Goal: Information Seeking & Learning: Learn about a topic

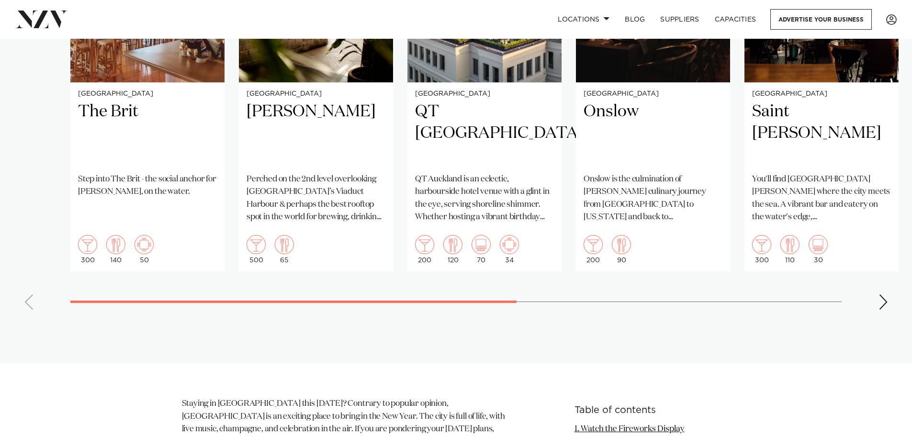
scroll to position [718, 0]
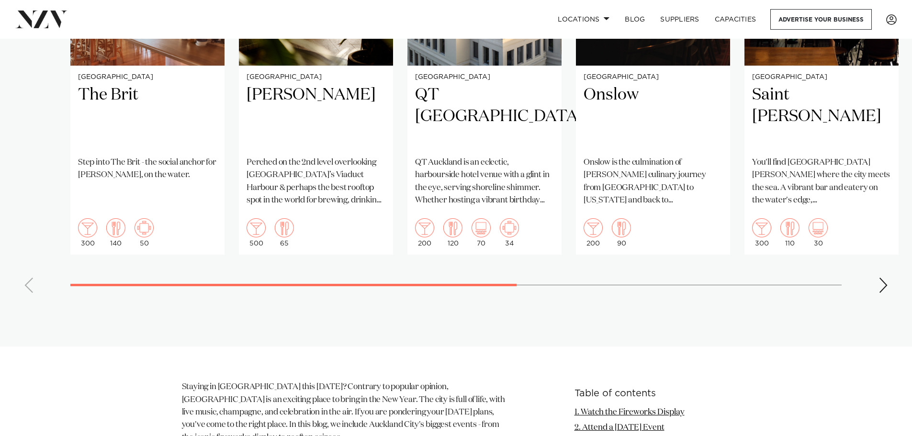
click at [879, 293] on div "Next slide" at bounding box center [883, 285] width 10 height 15
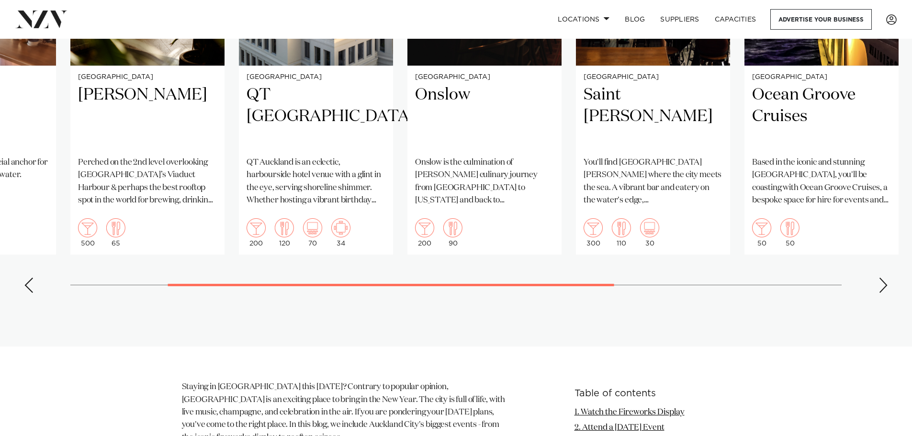
click at [879, 293] on div "Next slide" at bounding box center [883, 285] width 10 height 15
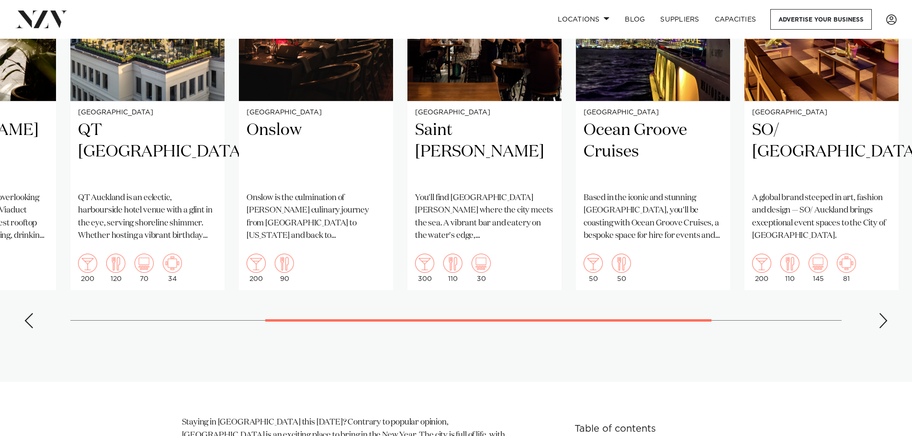
scroll to position [622, 0]
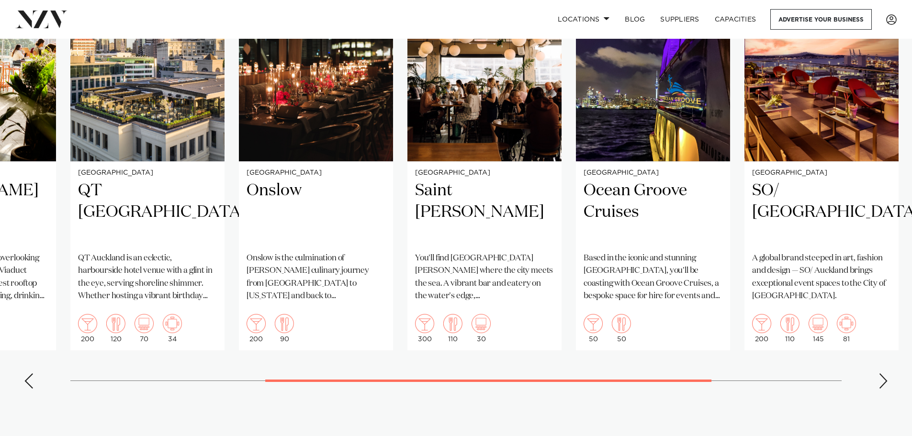
click at [881, 389] on div "Next slide" at bounding box center [883, 380] width 10 height 15
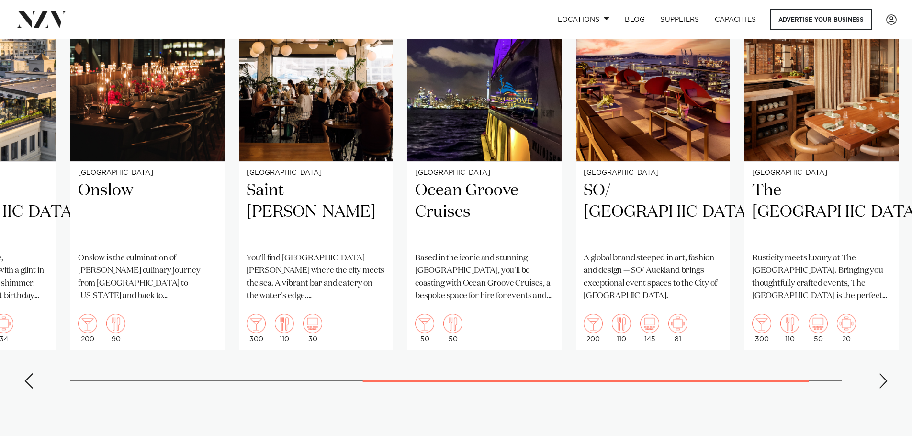
click at [881, 389] on div "Next slide" at bounding box center [883, 380] width 10 height 15
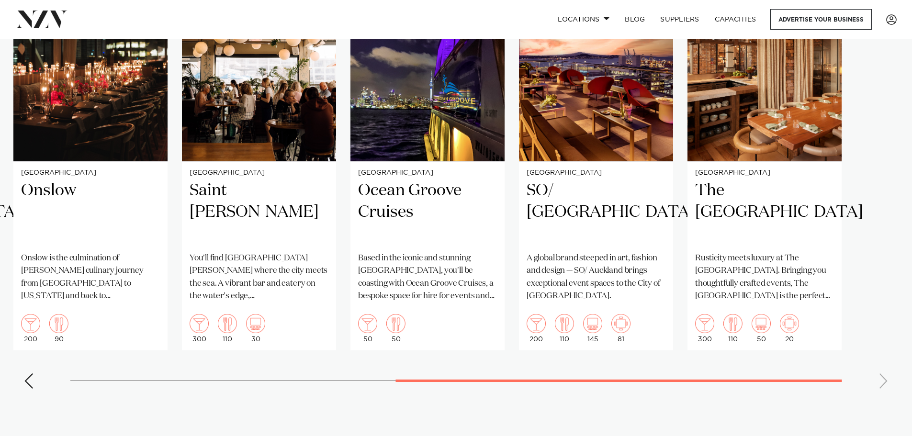
click at [22, 396] on swiper-container "Auckland The Brit Step into The Brit - the social anchor for Britomart, on the …" at bounding box center [456, 176] width 912 height 442
click at [29, 389] on div "Previous slide" at bounding box center [29, 380] width 10 height 15
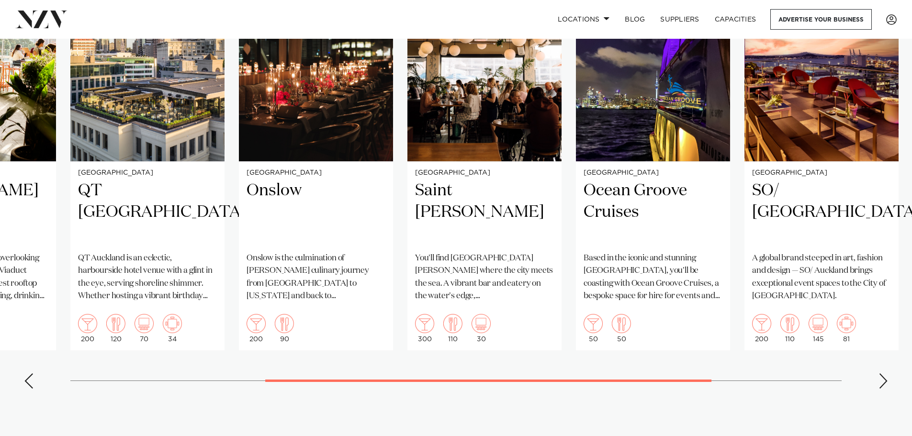
click at [29, 389] on div "Previous slide" at bounding box center [29, 380] width 10 height 15
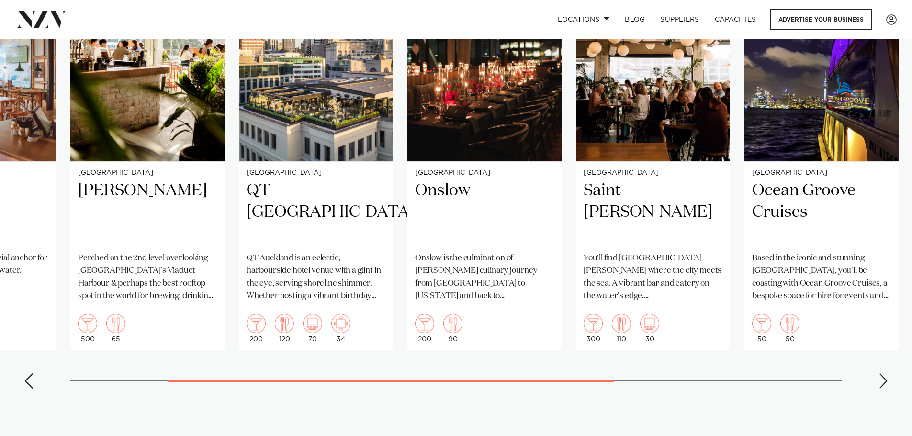
click at [29, 389] on div "Previous slide" at bounding box center [29, 380] width 10 height 15
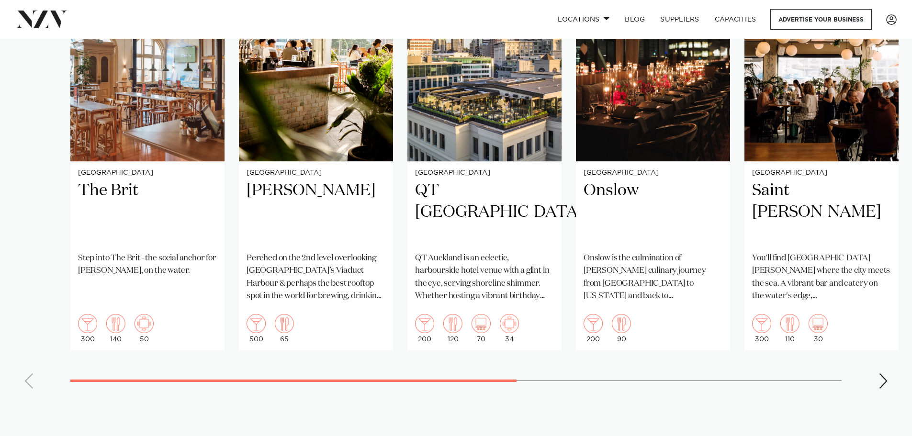
click at [29, 396] on swiper-container "Auckland The Brit Step into The Brit - the social anchor for Britomart, on the …" at bounding box center [456, 176] width 912 height 442
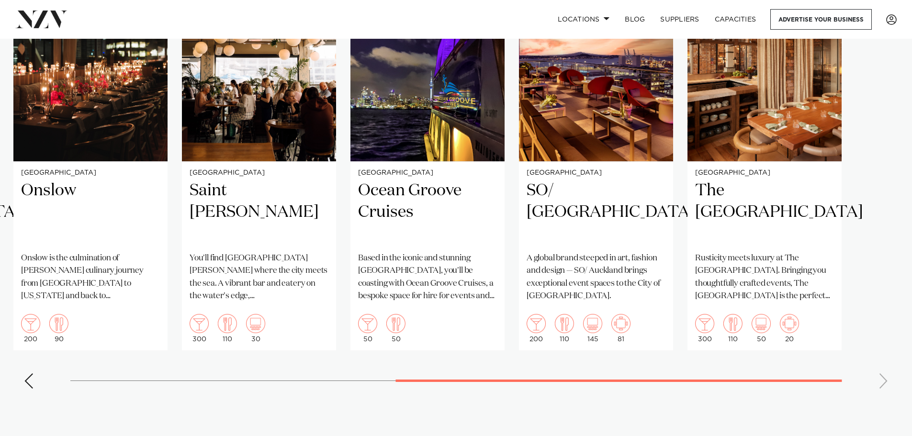
click at [41, 396] on swiper-container "Auckland The Brit Step into The Brit - the social anchor for Britomart, on the …" at bounding box center [456, 176] width 912 height 442
click at [36, 396] on swiper-container "Auckland The Brit Step into The Brit - the social anchor for Britomart, on the …" at bounding box center [456, 176] width 912 height 442
click at [33, 396] on swiper-container "Auckland The Brit Step into The Brit - the social anchor for Britomart, on the …" at bounding box center [456, 176] width 912 height 442
click at [30, 389] on div "Previous slide" at bounding box center [29, 380] width 10 height 15
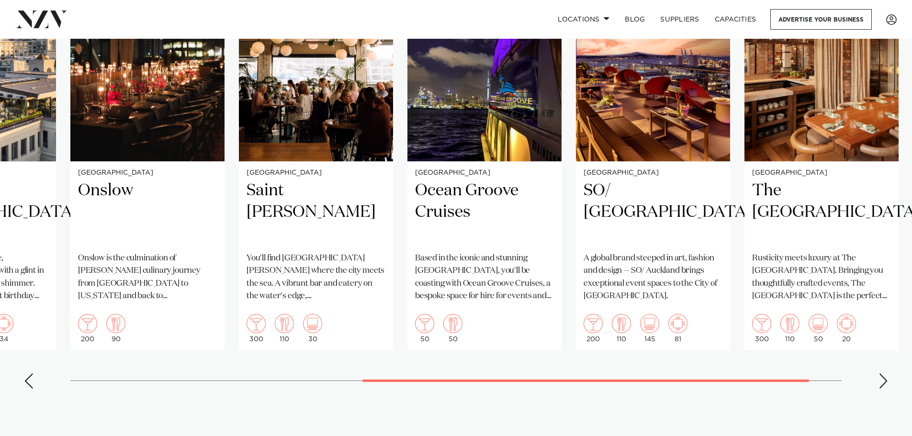
click at [29, 389] on div "Previous slide" at bounding box center [29, 380] width 10 height 15
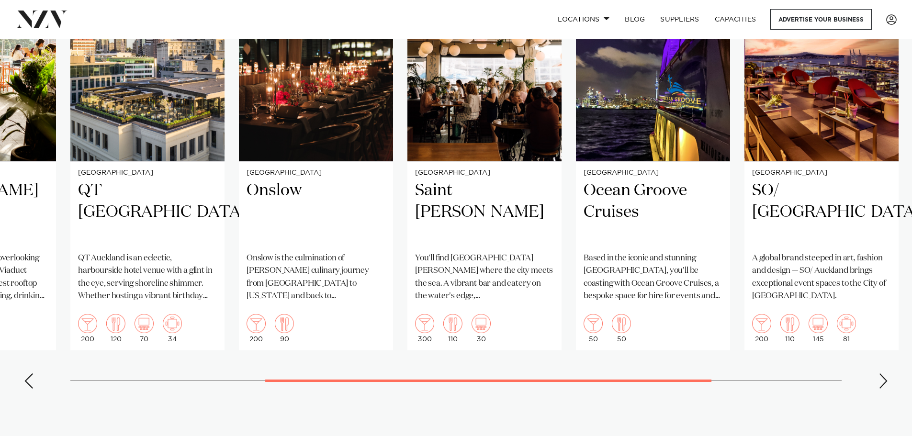
click at [29, 389] on div "Previous slide" at bounding box center [29, 380] width 10 height 15
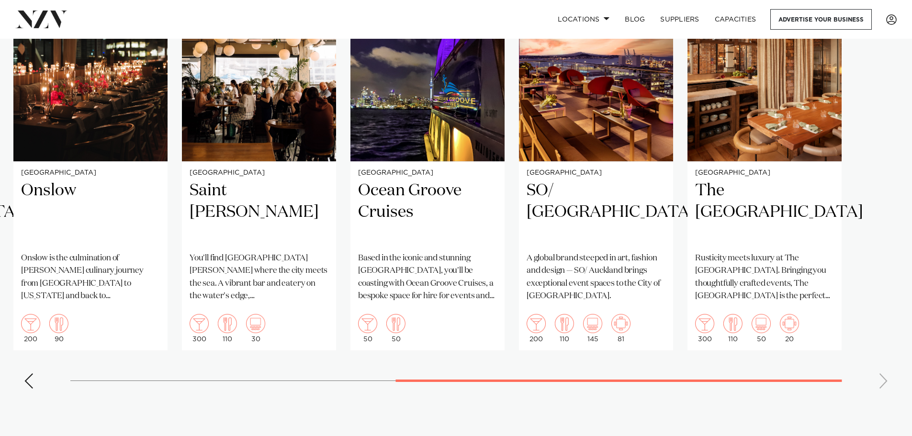
click at [31, 429] on section "Featured venues Auckland The Brit Step into The Brit - the social anchor for Br…" at bounding box center [456, 155] width 912 height 574
click at [32, 396] on swiper-container "Auckland The Brit Step into The Brit - the social anchor for Britomart, on the …" at bounding box center [456, 176] width 912 height 442
click at [33, 389] on div "Previous slide" at bounding box center [29, 380] width 10 height 15
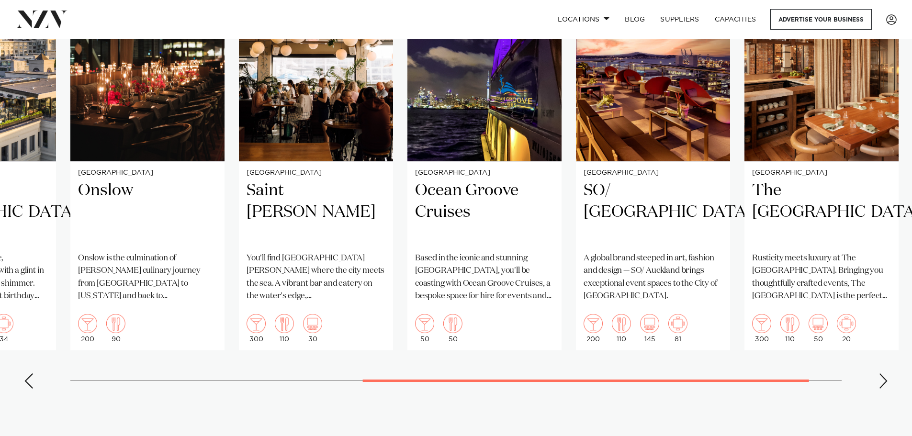
click at [33, 389] on div "Previous slide" at bounding box center [29, 380] width 10 height 15
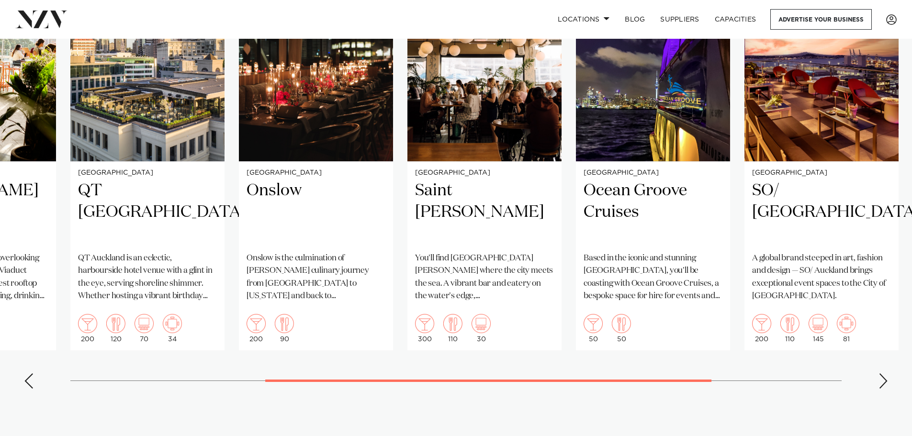
click at [33, 389] on div "Previous slide" at bounding box center [29, 380] width 10 height 15
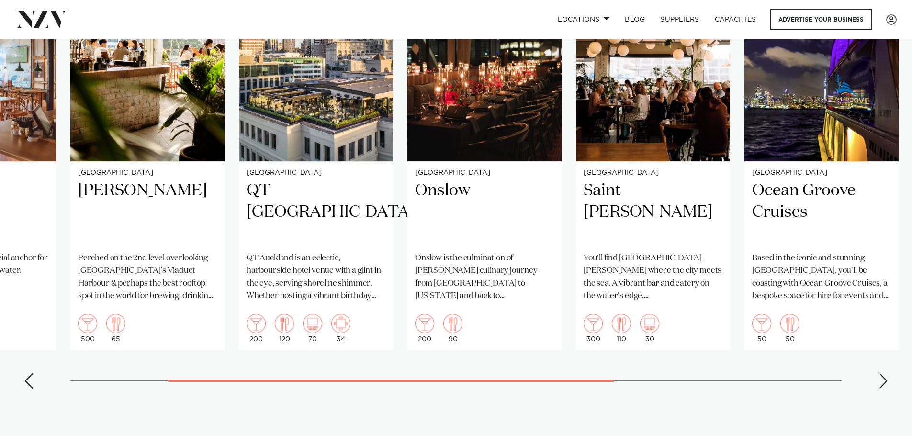
click at [33, 389] on div "Previous slide" at bounding box center [29, 380] width 10 height 15
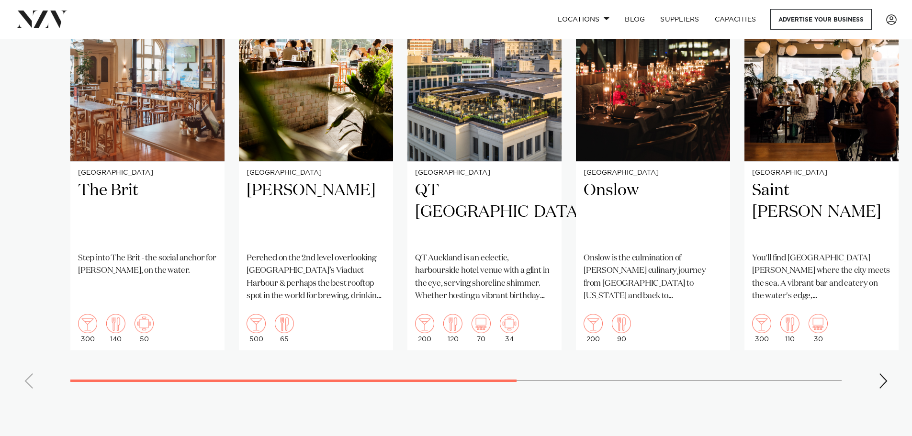
click at [33, 396] on swiper-container "Auckland The Brit Step into The Brit - the social anchor for Britomart, on the …" at bounding box center [456, 176] width 912 height 442
click at [883, 389] on div "Next slide" at bounding box center [883, 380] width 10 height 15
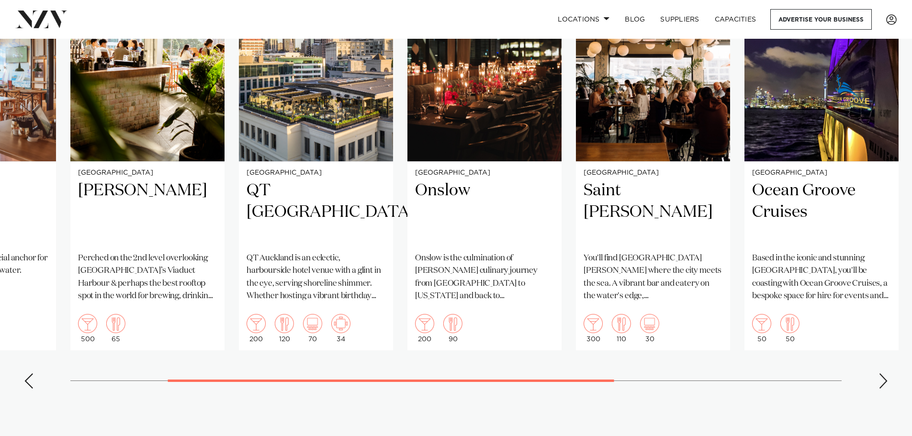
click at [883, 389] on div "Next slide" at bounding box center [883, 380] width 10 height 15
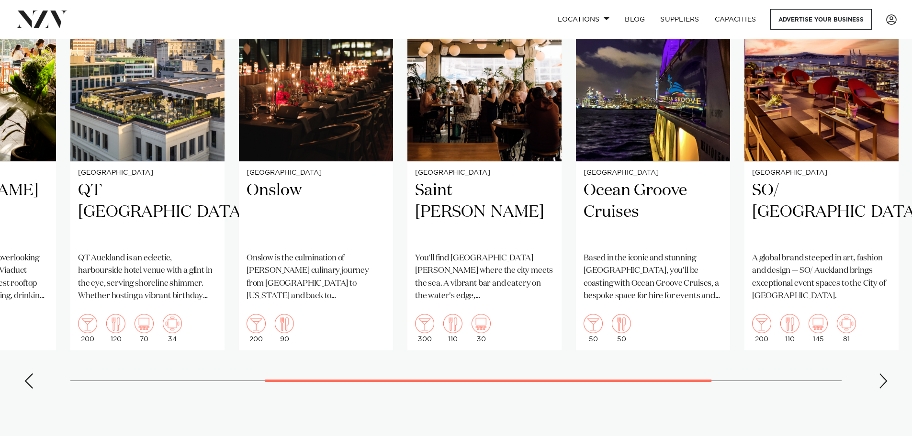
click at [883, 389] on div "Next slide" at bounding box center [883, 380] width 10 height 15
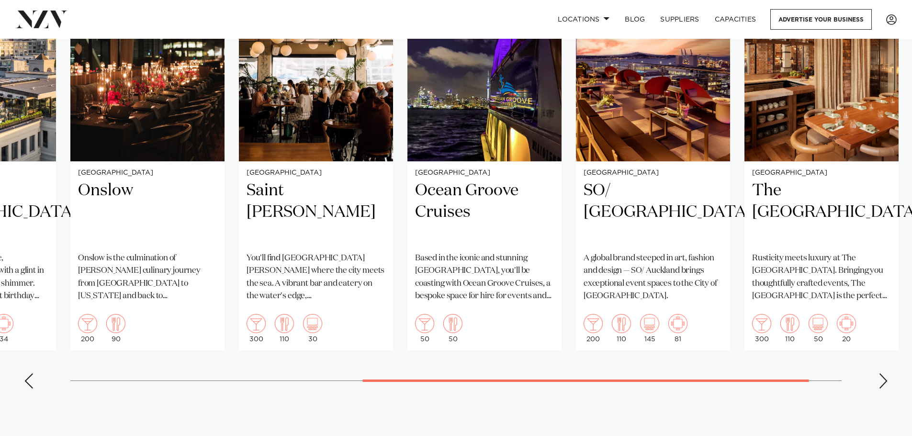
click at [883, 389] on div "Next slide" at bounding box center [883, 380] width 10 height 15
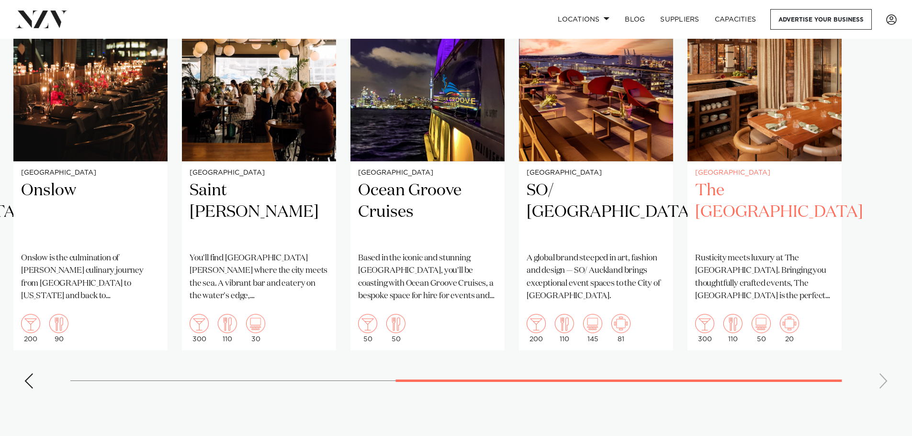
click at [755, 177] on small "[GEOGRAPHIC_DATA]" at bounding box center [764, 172] width 139 height 7
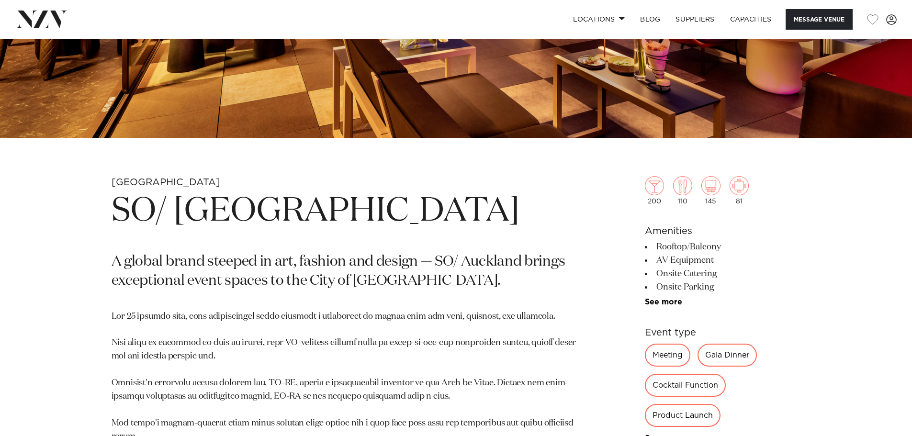
scroll to position [383, 0]
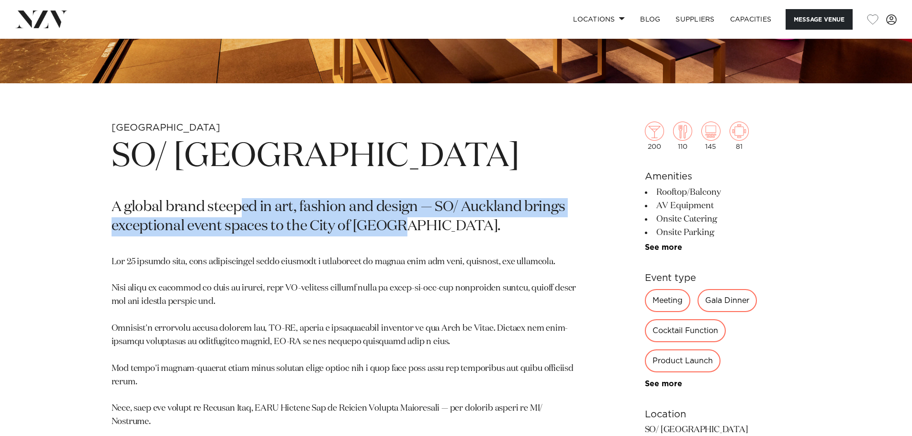
drag, startPoint x: 256, startPoint y: 207, endPoint x: 400, endPoint y: 234, distance: 147.1
click at [400, 234] on p "A global brand steeped in art, fashion and design — SO/ Auckland brings excepti…" at bounding box center [344, 217] width 465 height 38
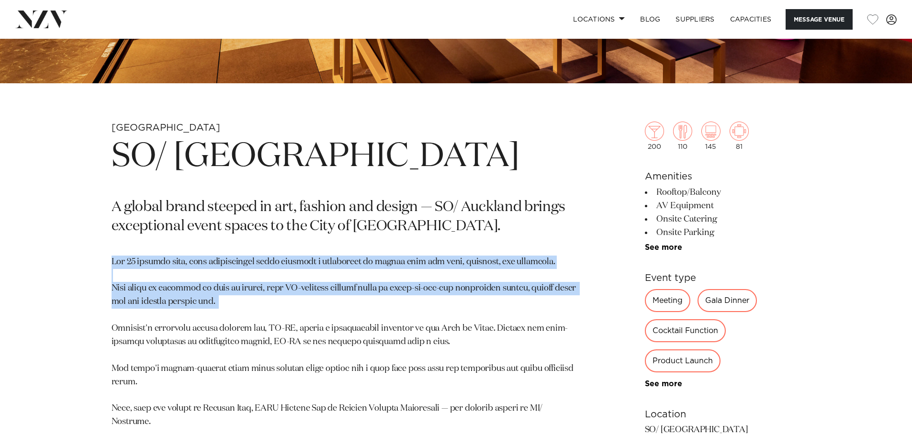
drag, startPoint x: 102, startPoint y: 266, endPoint x: 278, endPoint y: 306, distance: 180.2
click at [278, 315] on div "Auckland SO/ Auckland A global brand steeped in art, fashion and design — SO/ A…" at bounding box center [456, 440] width 814 height 637
click at [278, 306] on p at bounding box center [344, 396] width 465 height 280
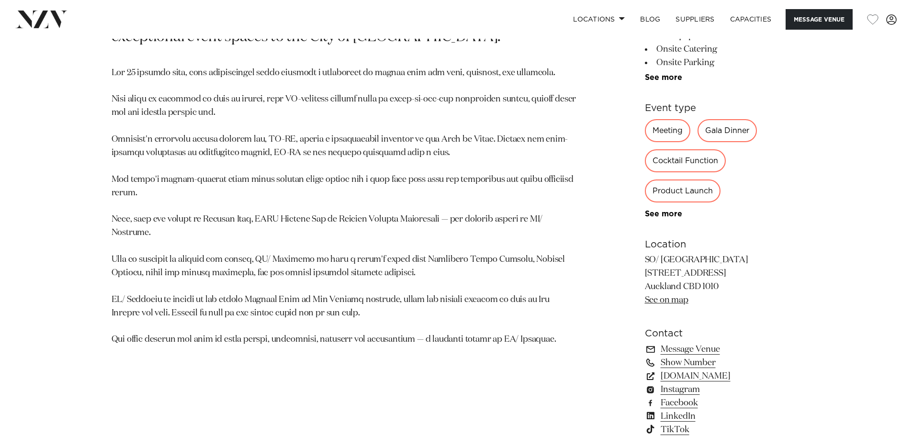
scroll to position [574, 0]
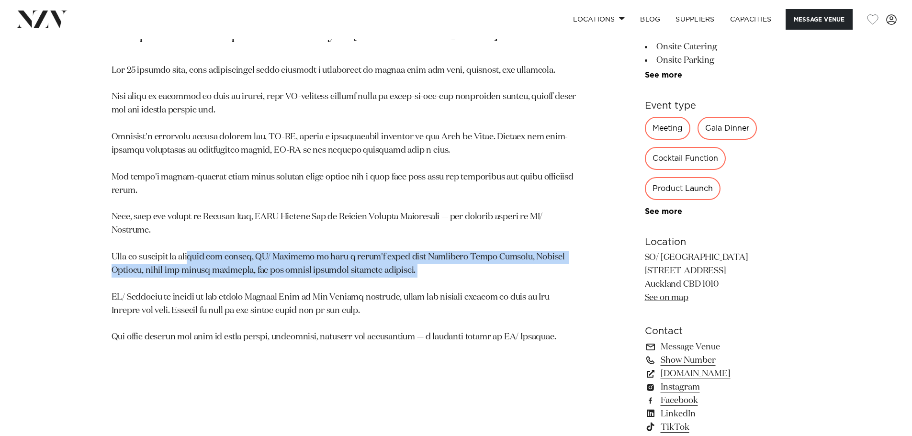
drag, startPoint x: 203, startPoint y: 261, endPoint x: 467, endPoint y: 272, distance: 264.4
click at [467, 272] on p at bounding box center [344, 204] width 465 height 280
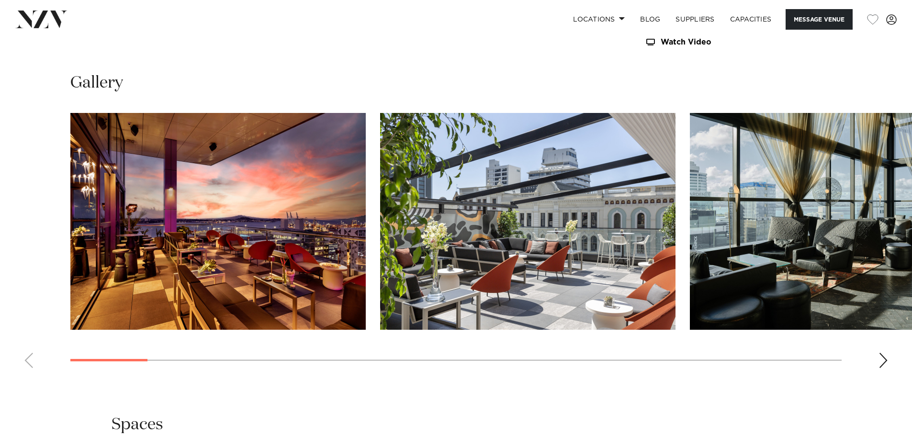
scroll to position [1101, 0]
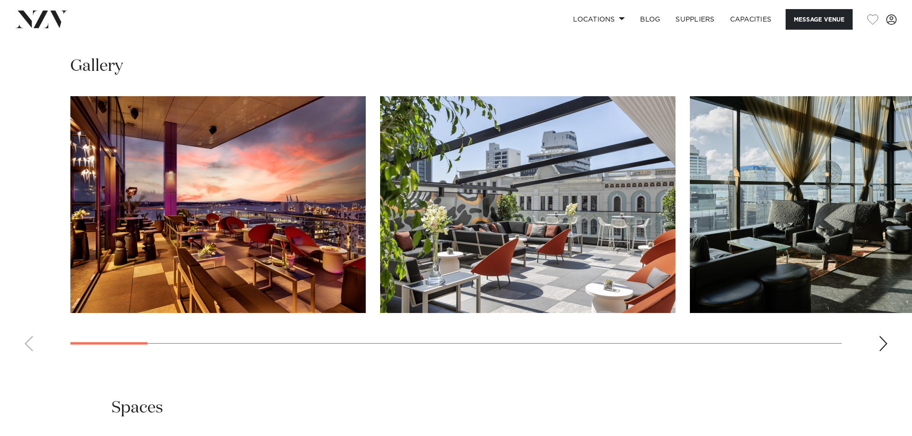
click at [880, 345] on div "Next slide" at bounding box center [883, 343] width 10 height 15
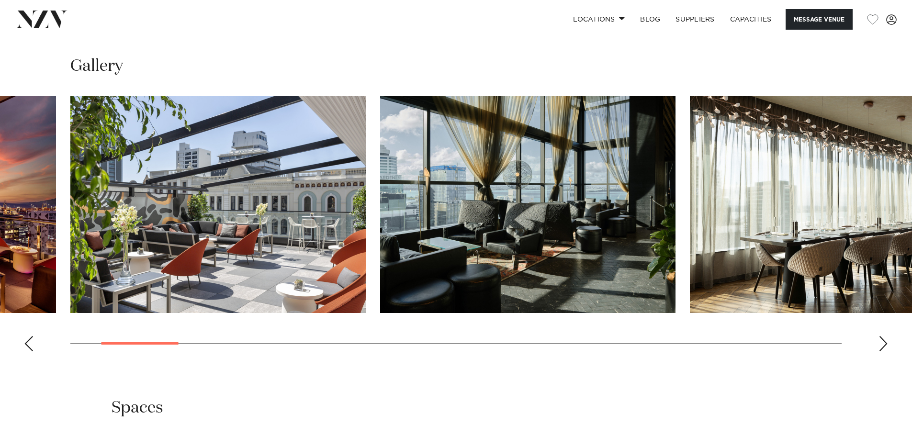
click at [881, 345] on div "Next slide" at bounding box center [883, 343] width 10 height 15
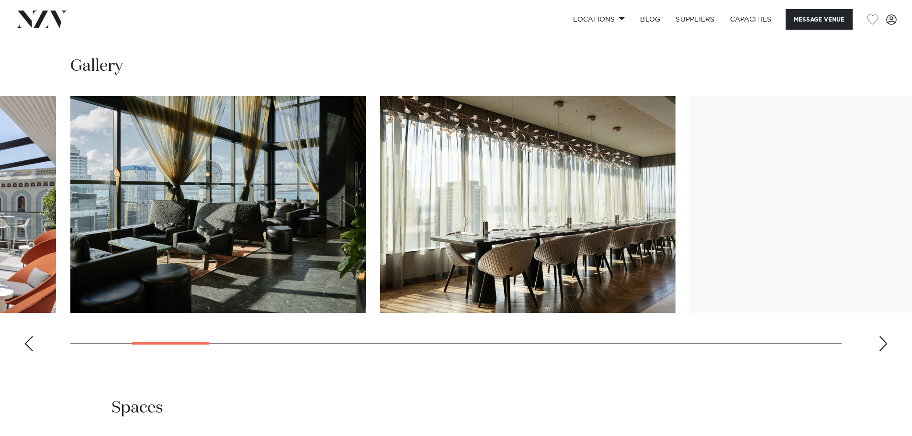
click at [881, 345] on div "Next slide" at bounding box center [883, 343] width 10 height 15
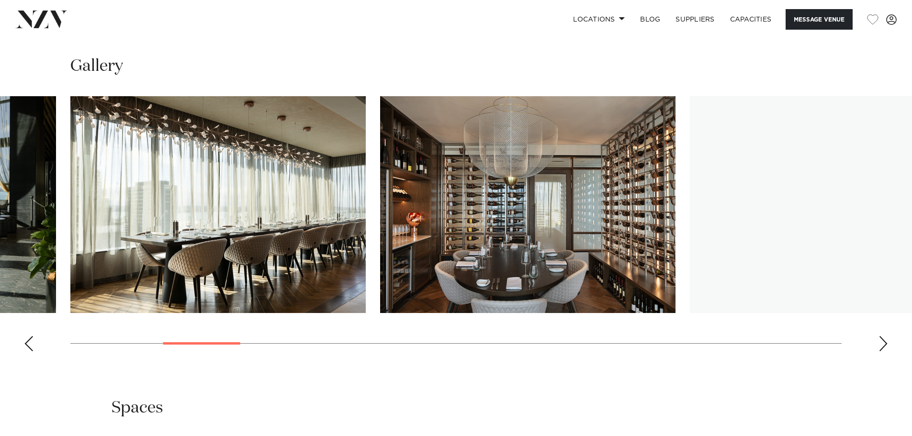
click at [881, 345] on div "Next slide" at bounding box center [883, 343] width 10 height 15
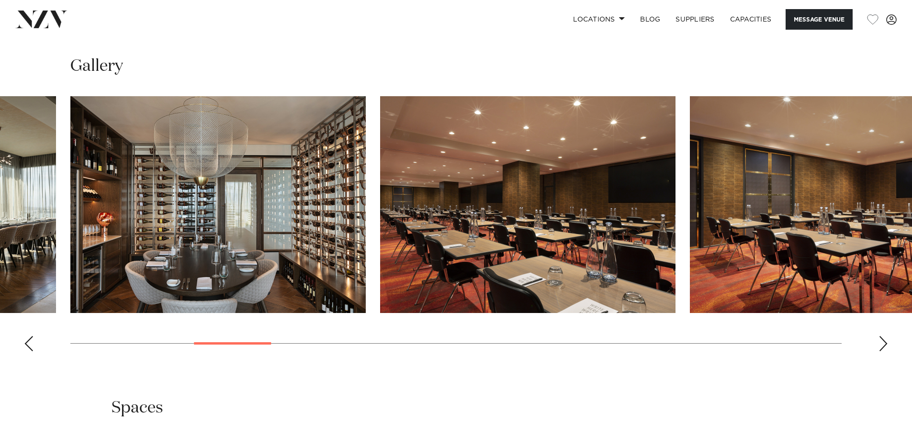
click at [881, 345] on div "Next slide" at bounding box center [883, 343] width 10 height 15
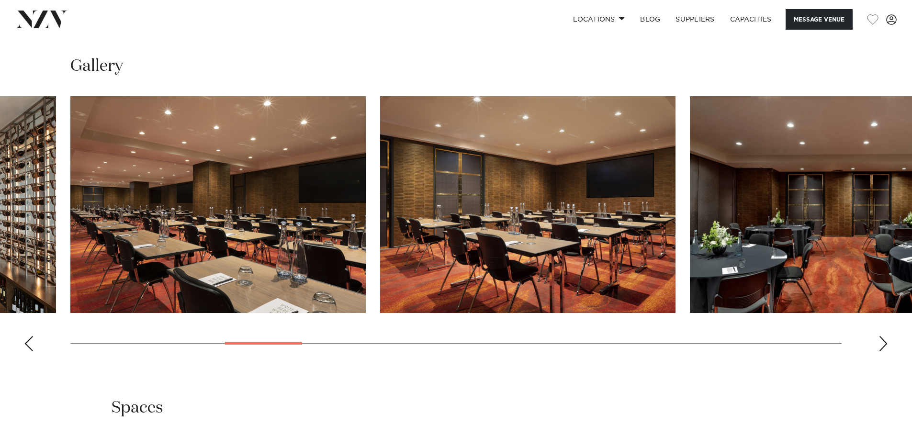
click at [881, 345] on div "Next slide" at bounding box center [883, 343] width 10 height 15
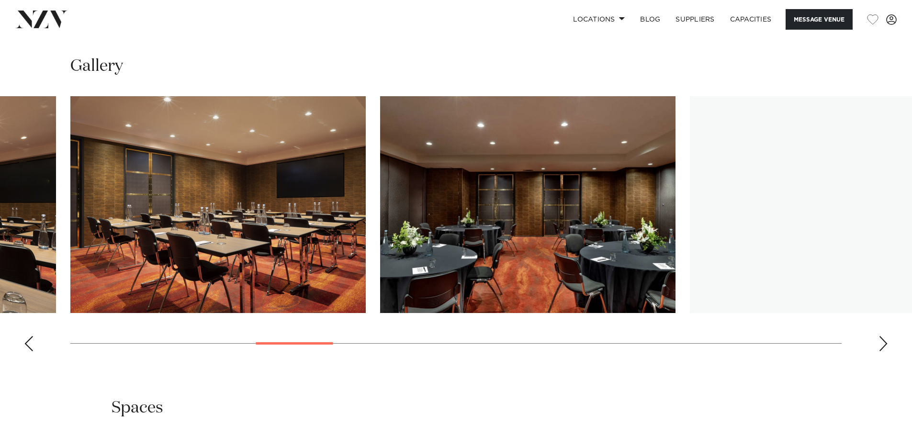
click at [881, 345] on div "Next slide" at bounding box center [883, 343] width 10 height 15
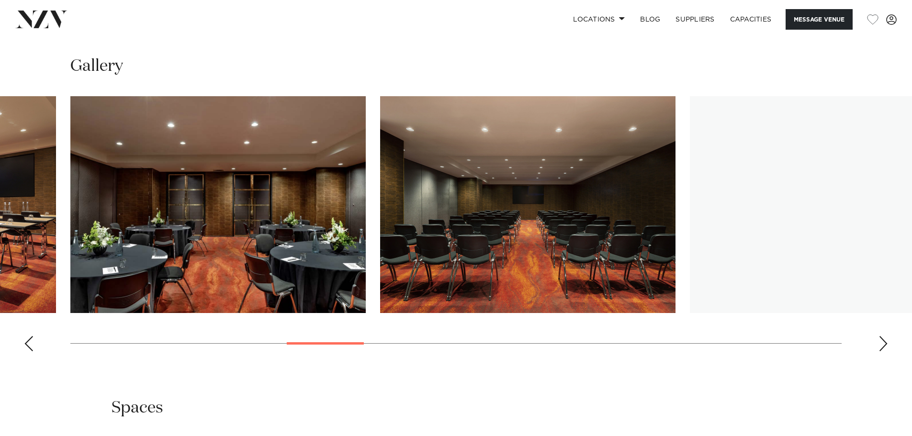
click at [881, 345] on div "Next slide" at bounding box center [883, 343] width 10 height 15
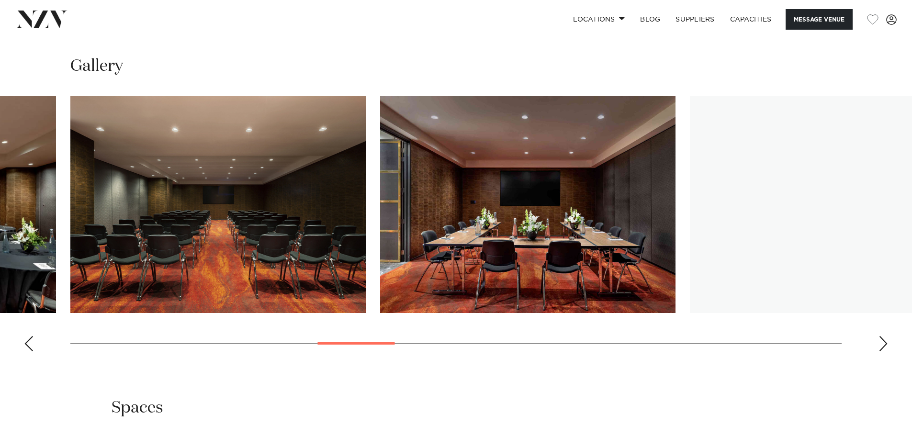
click at [881, 345] on div "Next slide" at bounding box center [883, 343] width 10 height 15
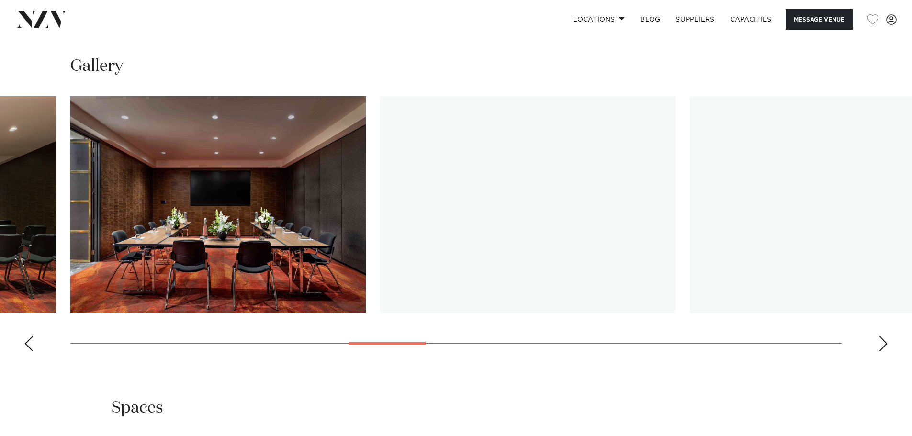
click at [881, 345] on div "Next slide" at bounding box center [883, 343] width 10 height 15
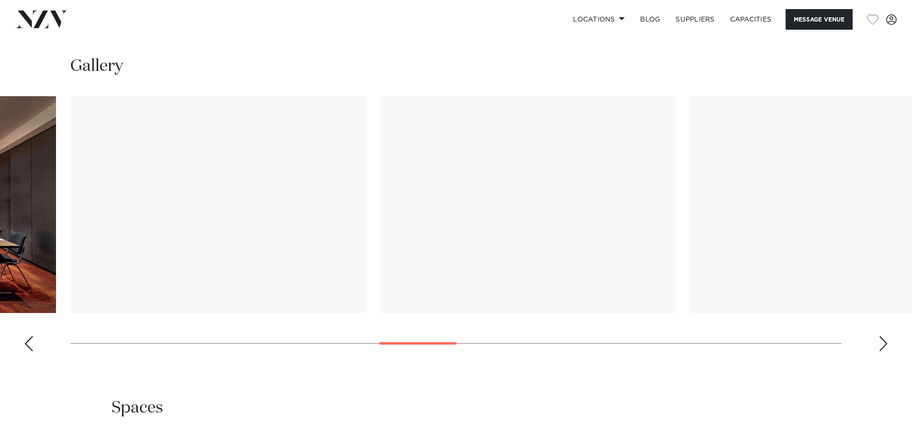
click at [881, 345] on div "Next slide" at bounding box center [883, 343] width 10 height 15
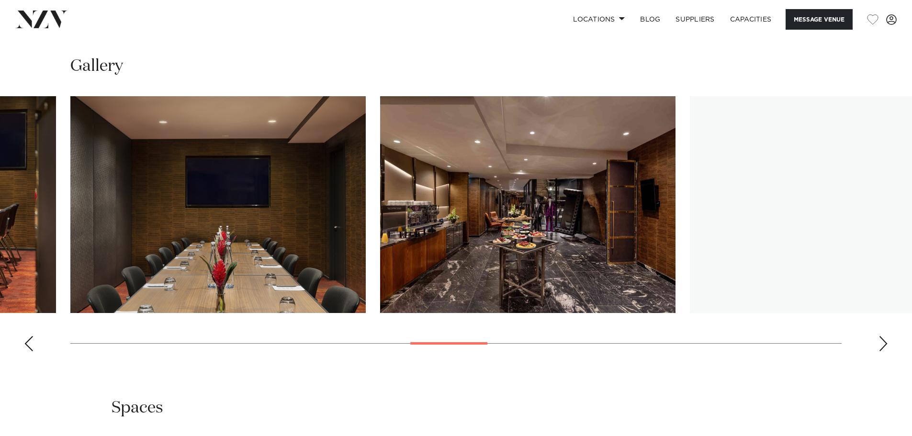
click at [881, 345] on div "Next slide" at bounding box center [883, 343] width 10 height 15
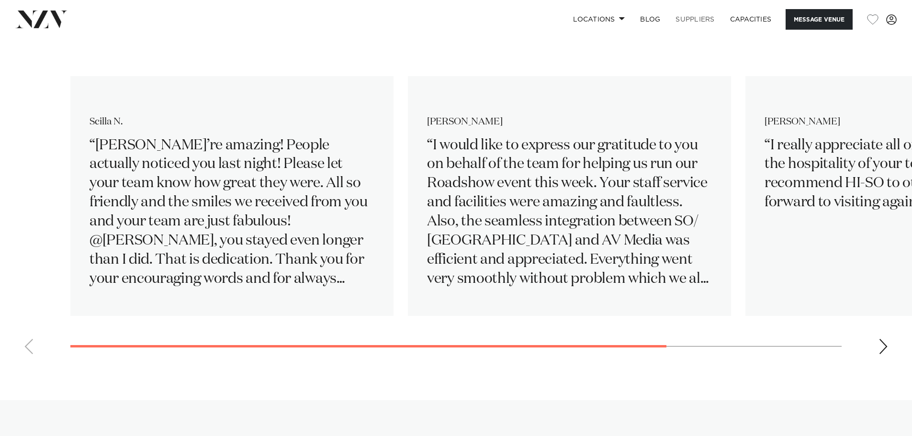
scroll to position [1579, 0]
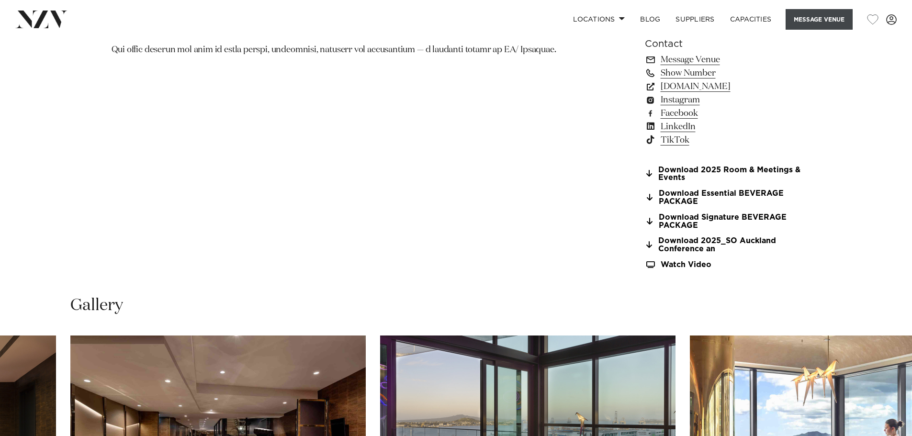
click at [809, 18] on button "Message Venue" at bounding box center [818, 19] width 67 height 21
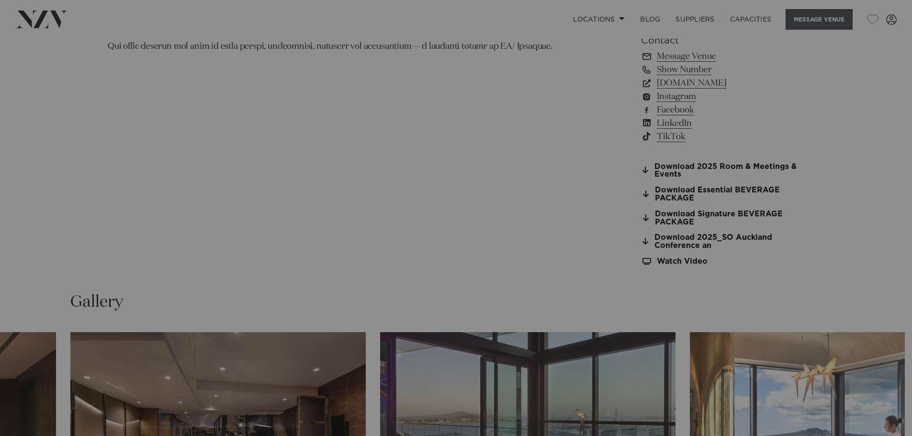
scroll to position [865, 0]
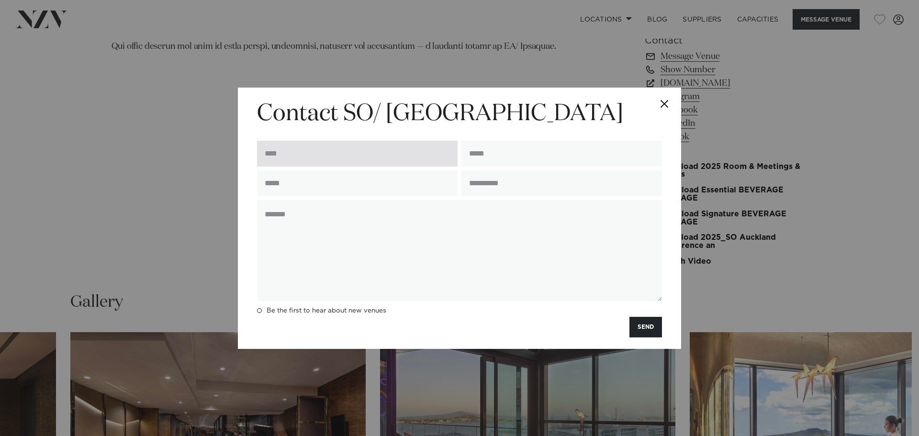
click at [409, 157] on input "text" at bounding box center [357, 154] width 201 height 26
click at [667, 104] on button "Close" at bounding box center [663, 104] width 33 height 33
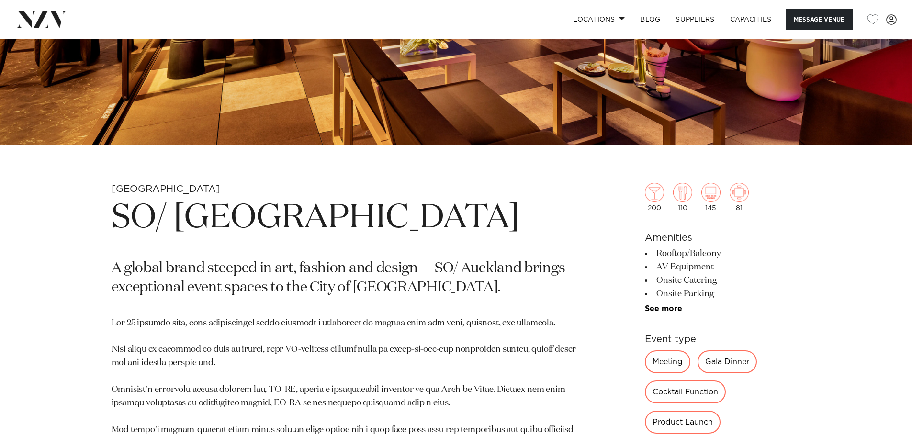
scroll to position [338, 0]
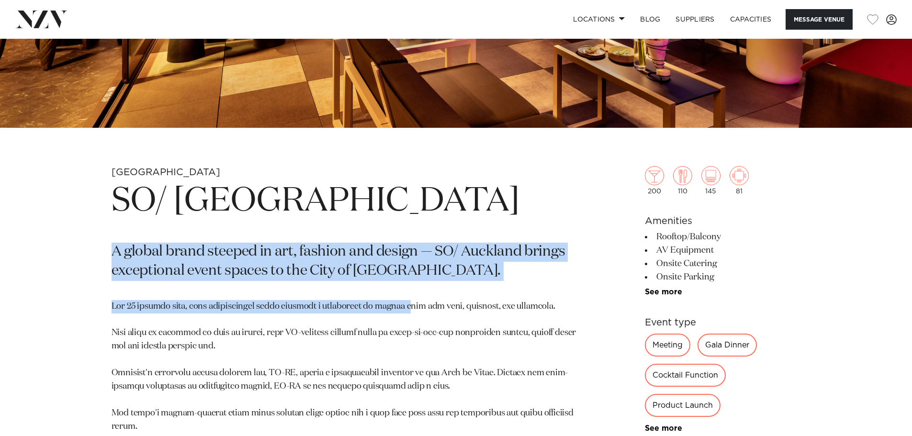
drag, startPoint x: 133, startPoint y: 254, endPoint x: 396, endPoint y: 284, distance: 265.0
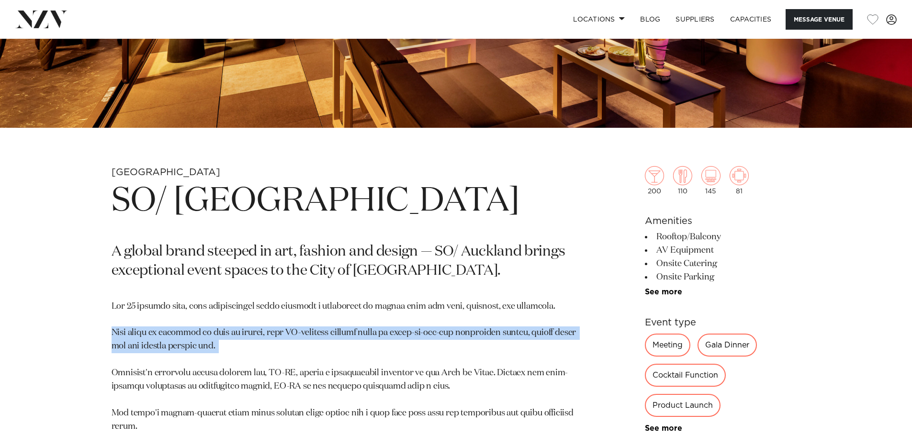
drag, startPoint x: 173, startPoint y: 346, endPoint x: 253, endPoint y: 356, distance: 80.6
click at [253, 356] on p at bounding box center [344, 440] width 465 height 280
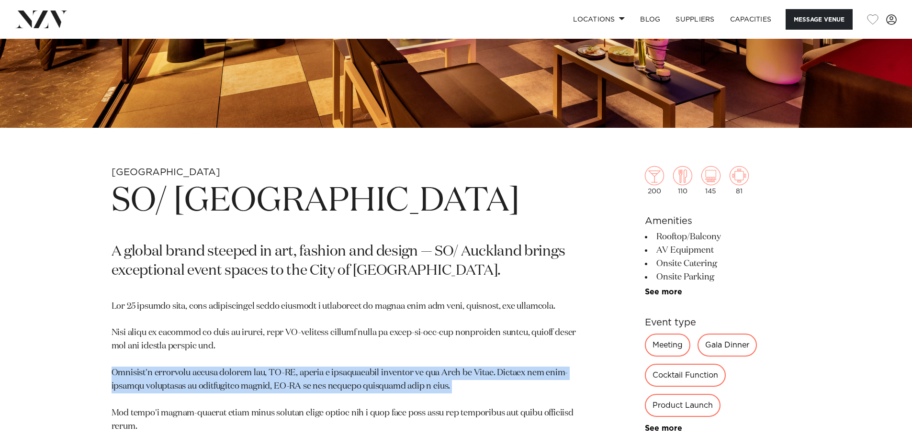
drag, startPoint x: 111, startPoint y: 374, endPoint x: 485, endPoint y: 385, distance: 374.4
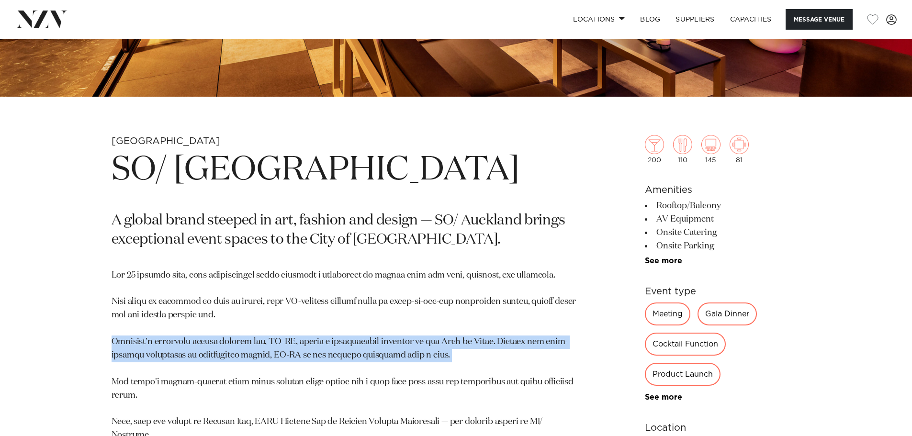
scroll to position [386, 0]
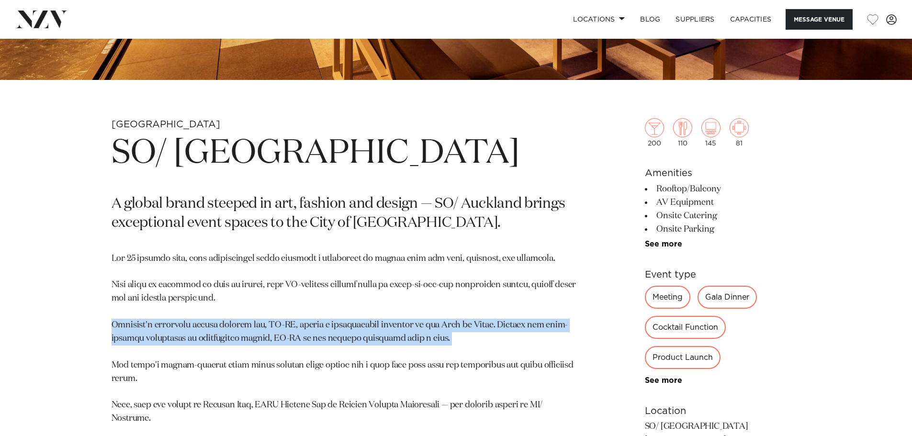
click at [467, 323] on p at bounding box center [344, 392] width 465 height 280
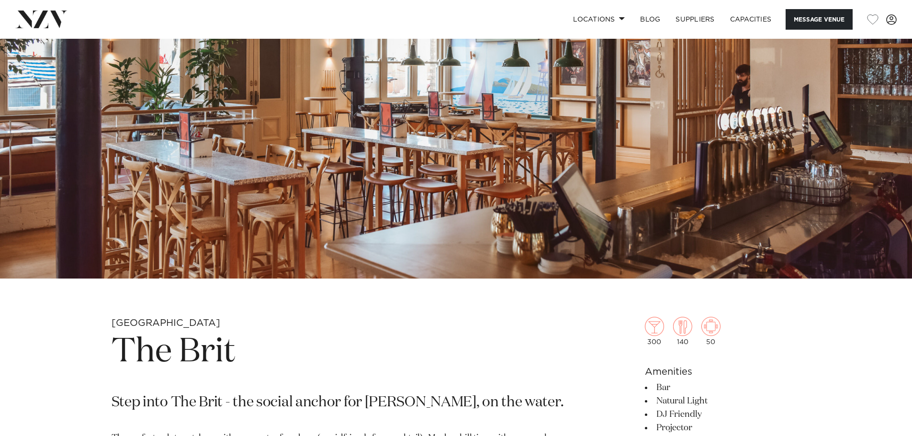
scroll to position [335, 0]
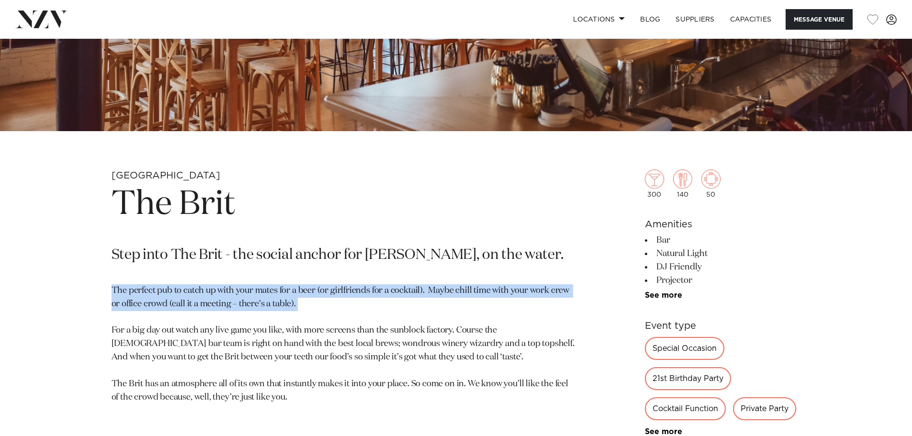
drag, startPoint x: 87, startPoint y: 296, endPoint x: 321, endPoint y: 305, distance: 234.7
click at [321, 305] on div "Auckland The Brit Step into The Brit - the social anchor for Britomart, on the …" at bounding box center [456, 427] width 814 height 516
click at [321, 305] on p "The perfect pub to catch up with your mates for a beer (or girlfriends for a co…" at bounding box center [344, 344] width 465 height 120
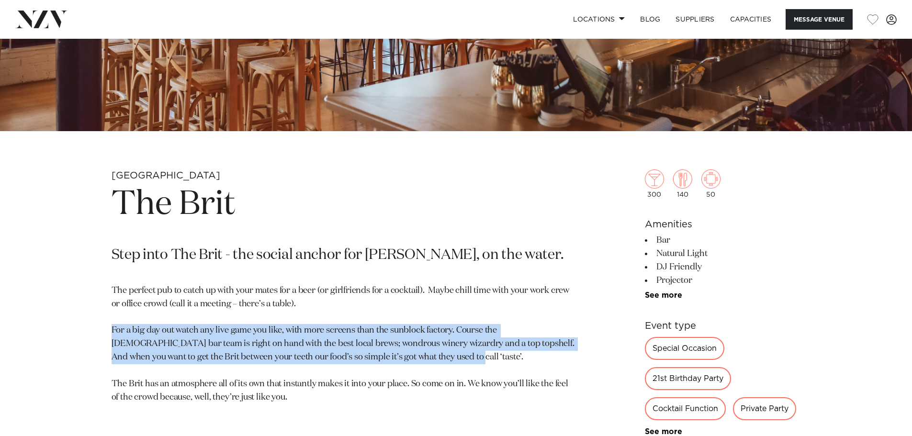
drag, startPoint x: 145, startPoint y: 333, endPoint x: 380, endPoint y: 361, distance: 237.6
click at [380, 361] on div "Auckland The Brit Step into The Brit - the social anchor for Britomart, on the …" at bounding box center [456, 427] width 814 height 516
click at [380, 361] on p "The perfect pub to catch up with your mates for a beer (or girlfriends for a co…" at bounding box center [344, 344] width 465 height 120
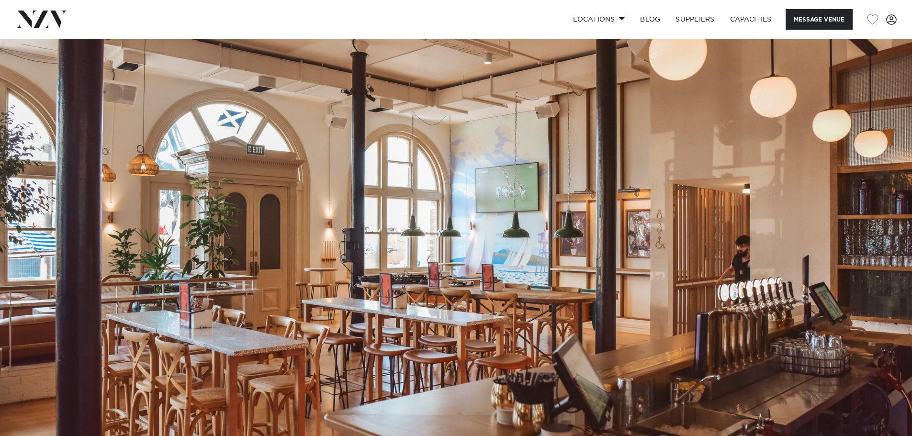
scroll to position [0, 0]
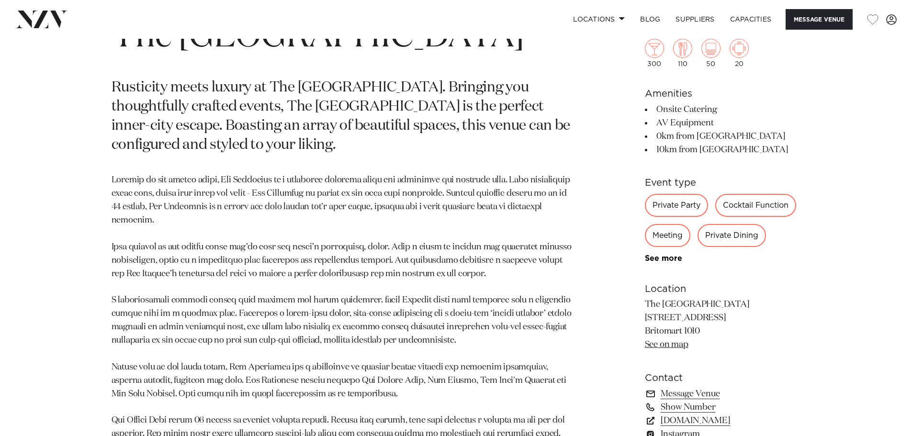
scroll to position [526, 0]
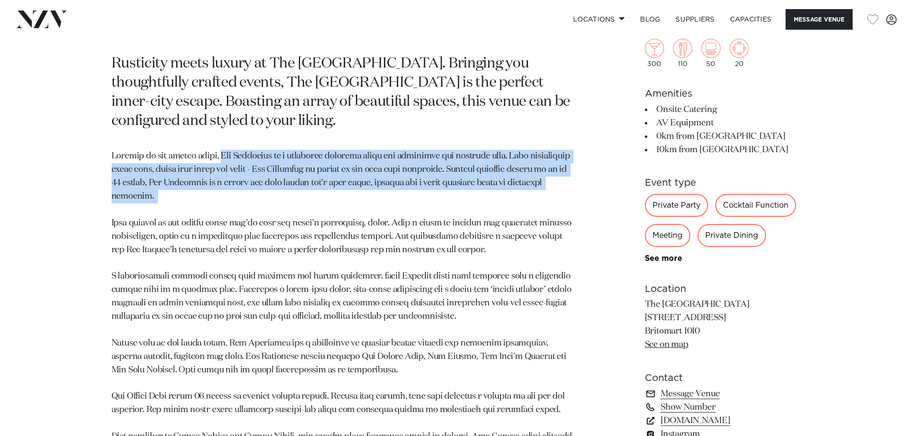
drag, startPoint x: 230, startPoint y: 204, endPoint x: 220, endPoint y: 162, distance: 43.7
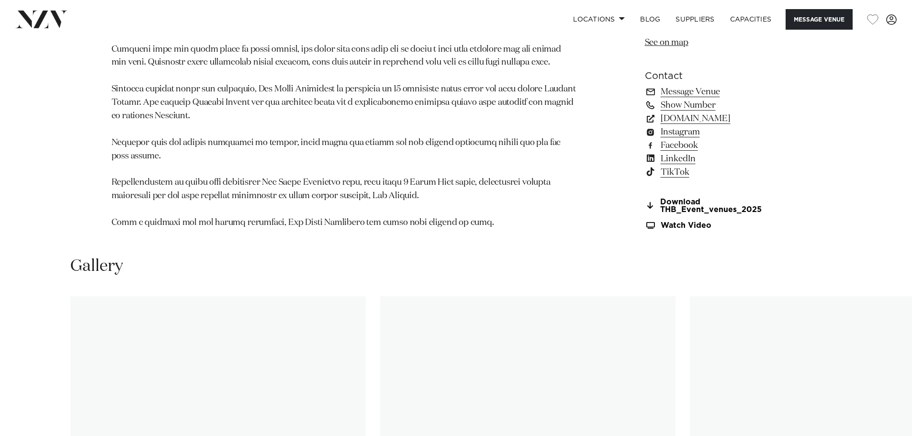
scroll to position [1388, 0]
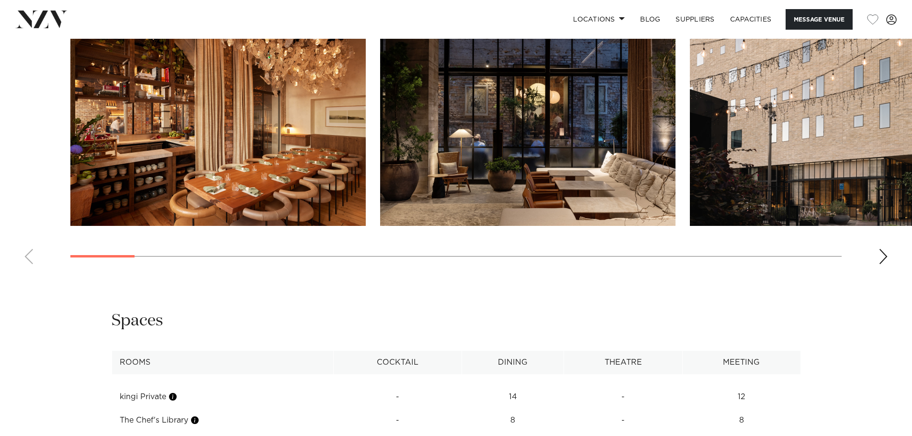
click at [333, 251] on swiper-container at bounding box center [456, 140] width 912 height 263
click at [364, 247] on swiper-container at bounding box center [456, 140] width 912 height 263
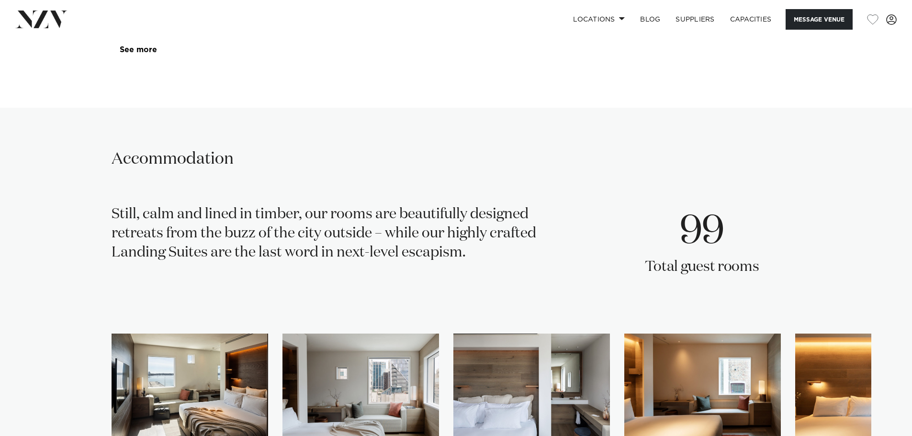
scroll to position [1914, 0]
